Goal: Ask a question: Ask a question

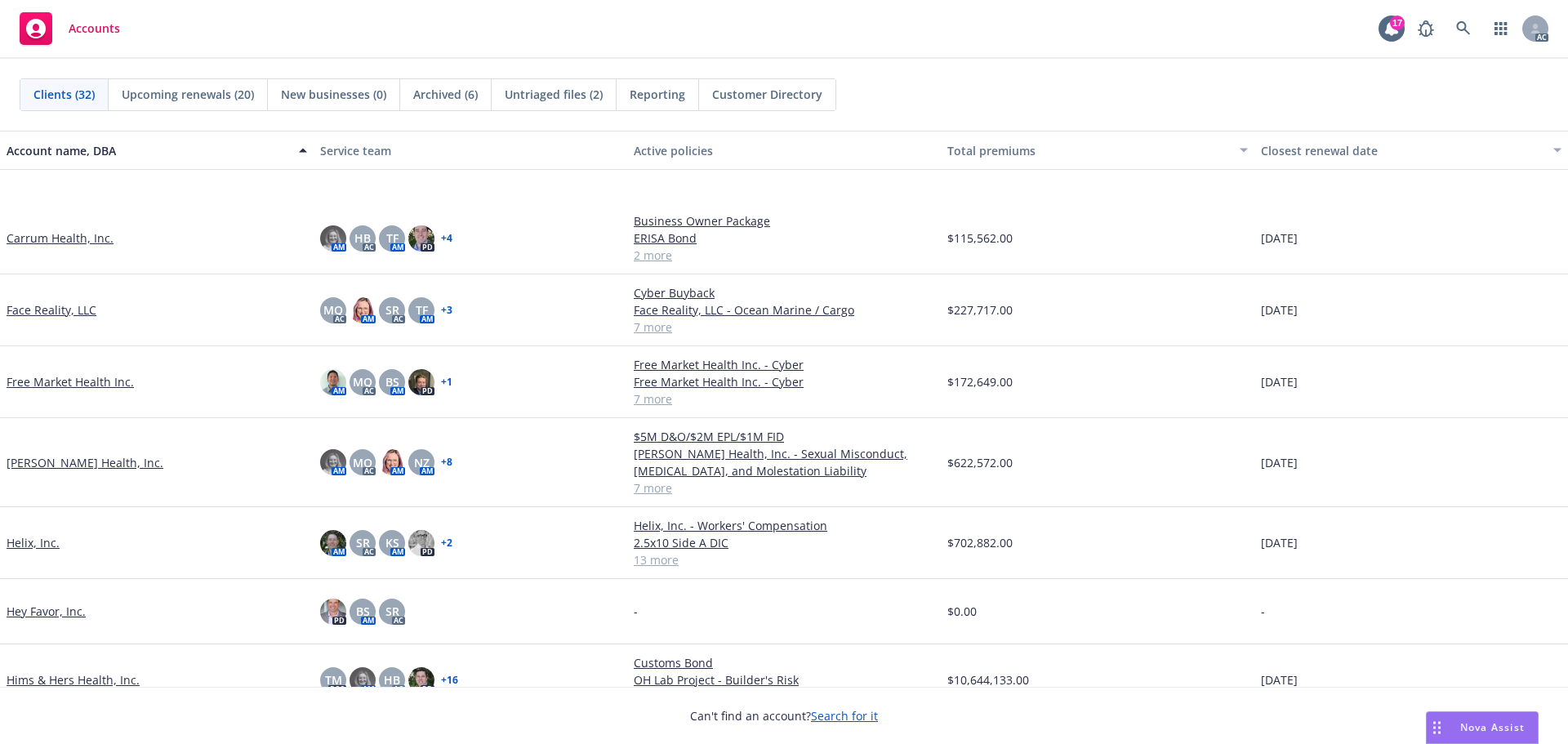
scroll to position [735, 0]
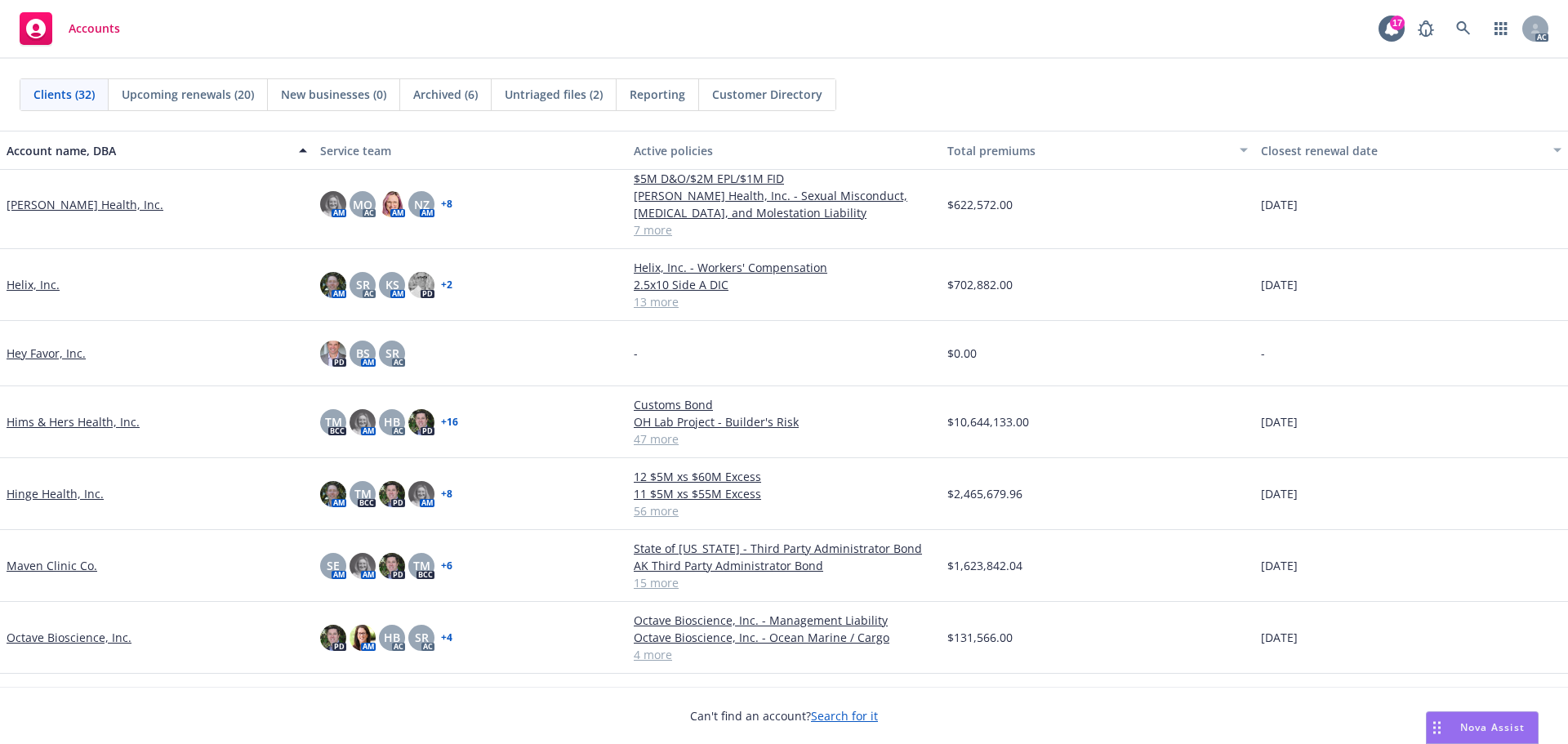
click at [56, 493] on link "Hinge Health, Inc." at bounding box center [55, 493] width 98 height 17
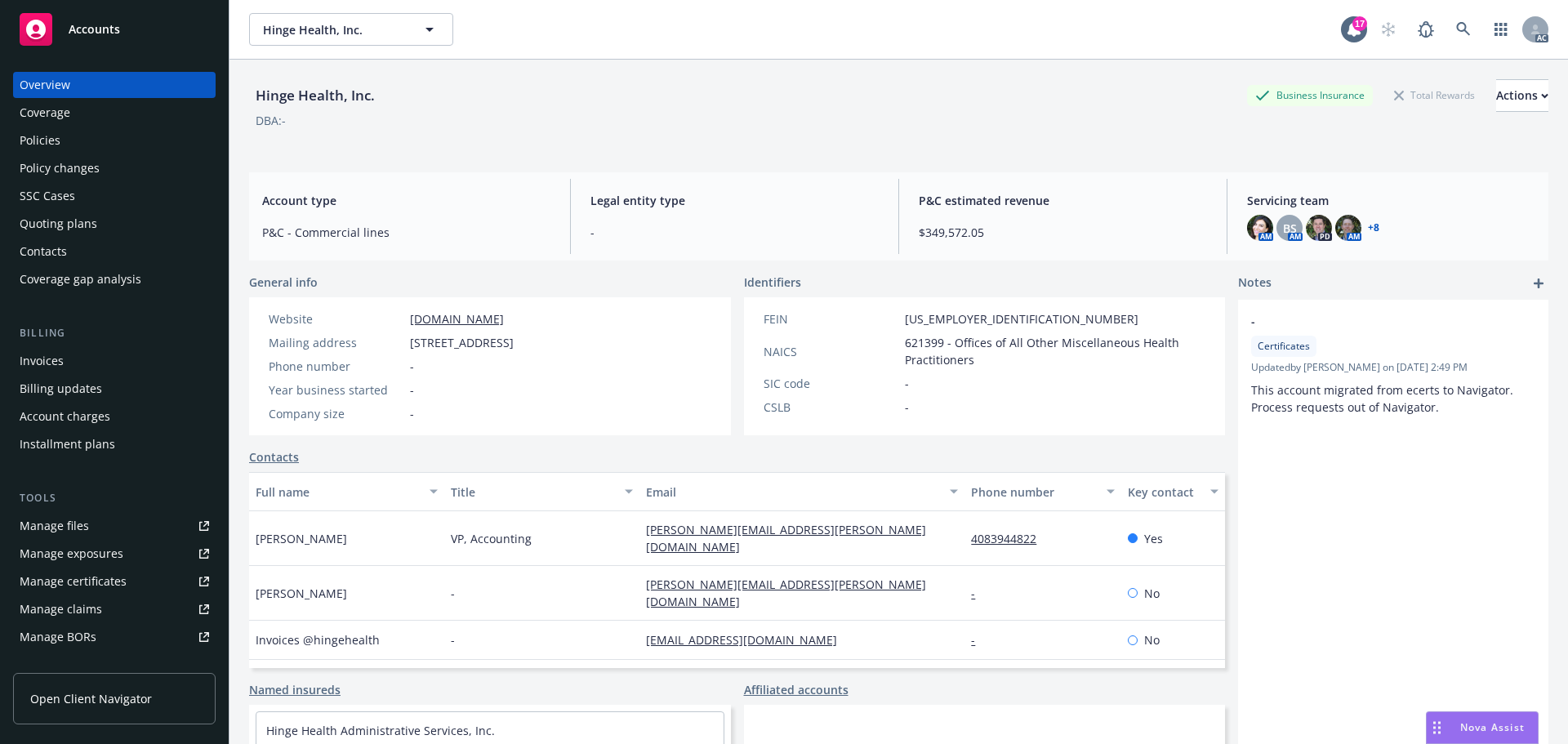
click at [47, 135] on div "Policies" at bounding box center [40, 140] width 41 height 26
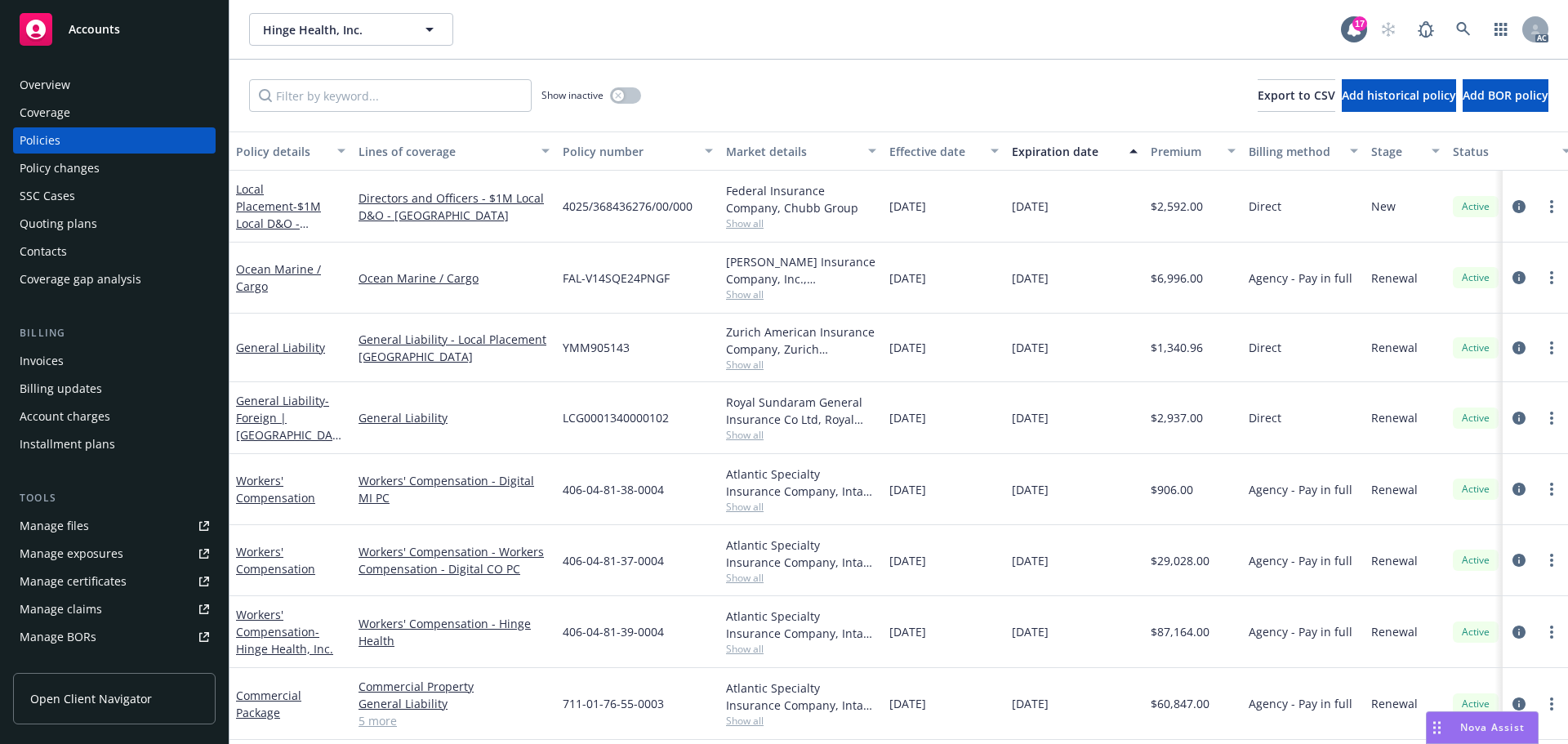
click at [1471, 724] on span "Nova Assist" at bounding box center [1492, 728] width 64 height 14
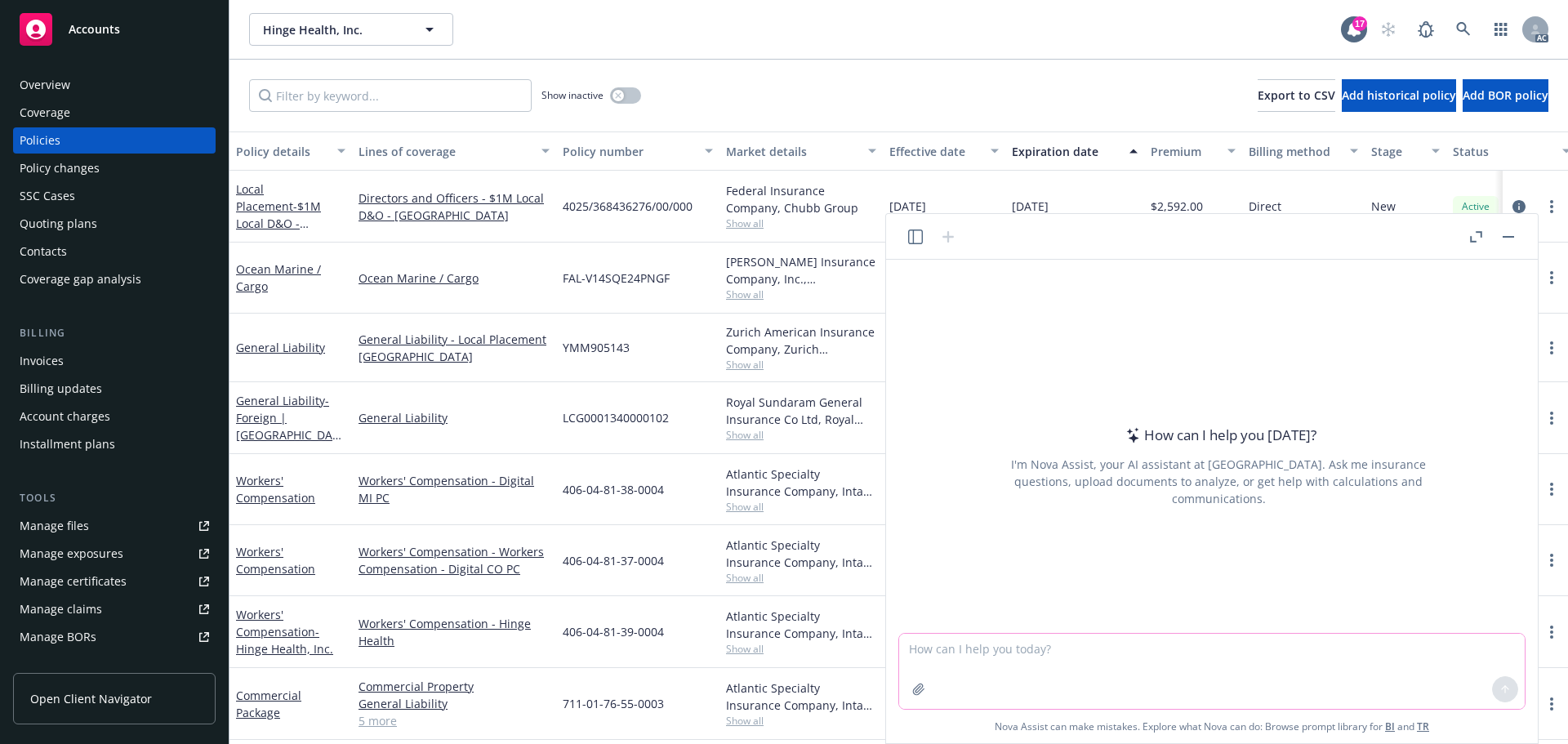
click at [985, 643] on textarea at bounding box center [1212, 671] width 626 height 75
click at [1042, 649] on textarea "What is the difference in class code 951 and 8871" at bounding box center [1212, 671] width 626 height 75
type textarea "What is the difference in Workers Compensation class code 951 and 8871"
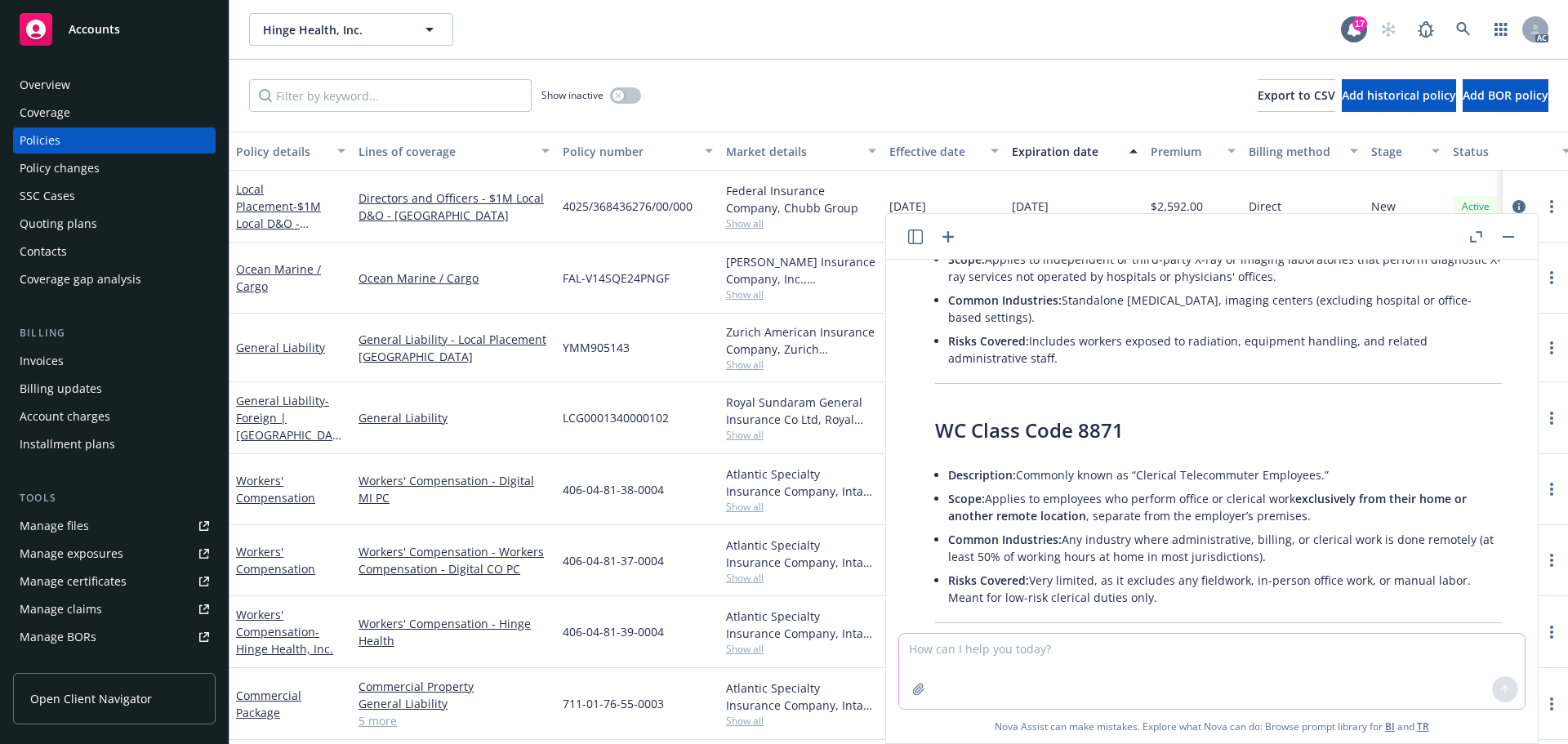
scroll to position [245, 0]
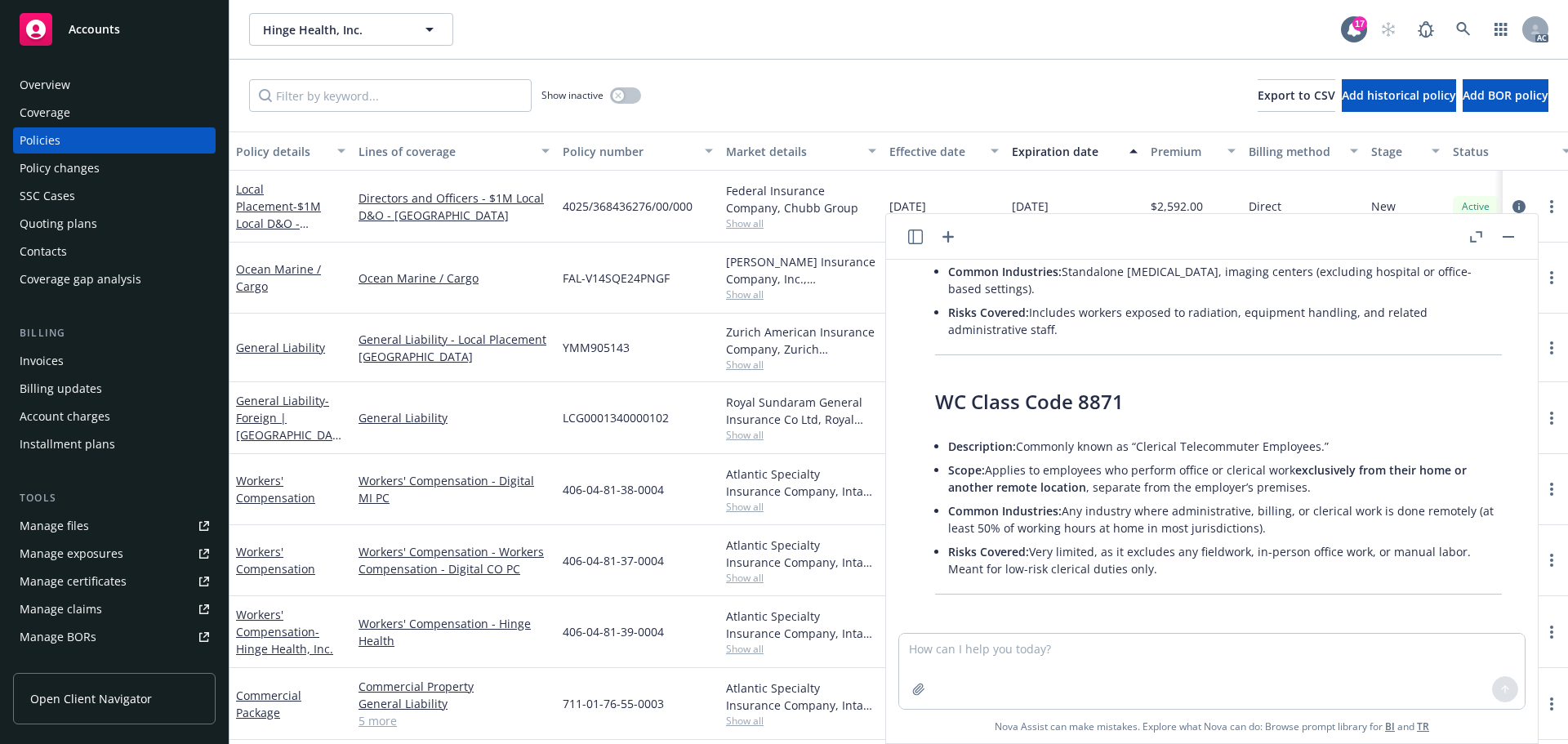
click at [1508, 234] on button "button" at bounding box center [1508, 237] width 20 height 20
